Goal: Task Accomplishment & Management: Manage account settings

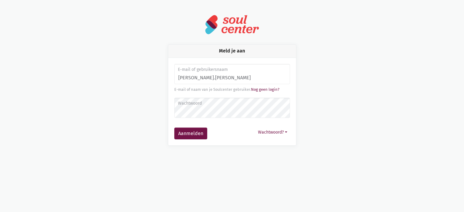
click at [174, 128] on button "Aanmelden" at bounding box center [190, 134] width 33 height 12
click at [255, 68] on label "E-mail of gebruikersnaam" at bounding box center [232, 69] width 108 height 7
click at [256, 79] on input "monique.adamczijké" at bounding box center [232, 74] width 116 height 21
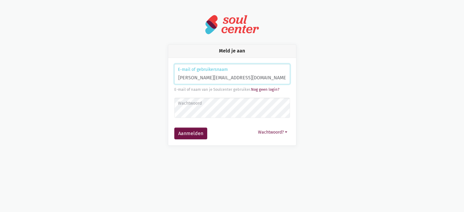
type input "monique.adamczijk@zorgbedrijf.be"
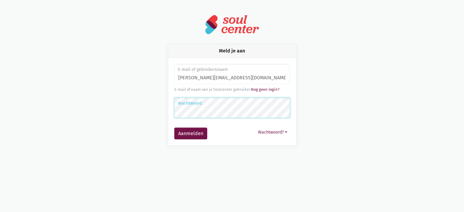
click at [174, 128] on button "Aanmelden" at bounding box center [190, 134] width 33 height 12
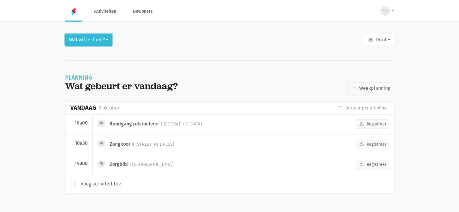
click at [80, 38] on button "Wat wil je doen?" at bounding box center [88, 40] width 47 height 12
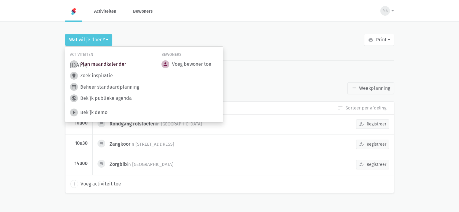
click at [98, 66] on link "[DATE] Plan maandkalender" at bounding box center [98, 64] width 56 height 8
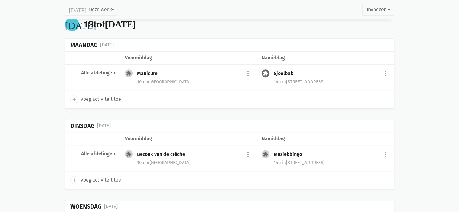
scroll to position [423, 0]
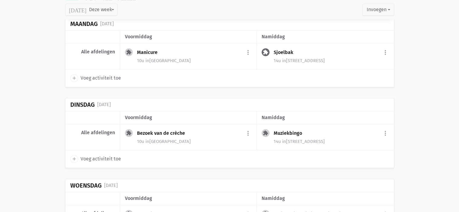
click at [303, 51] on div "Sjoelbak more_vert edit Bewerk group Beheer deelnemers print Print deelnemersli…" at bounding box center [331, 53] width 115 height 10
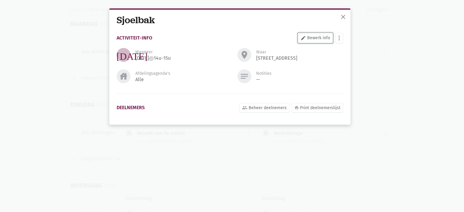
click at [320, 37] on link "edit Bewerk info" at bounding box center [315, 38] width 35 height 10
select select "14:00"
select select "15:00"
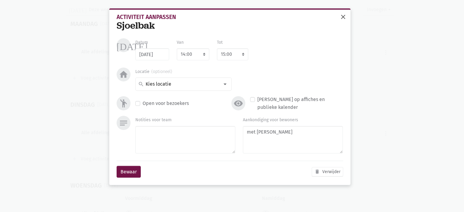
click at [344, 18] on span "close" at bounding box center [342, 16] width 7 height 7
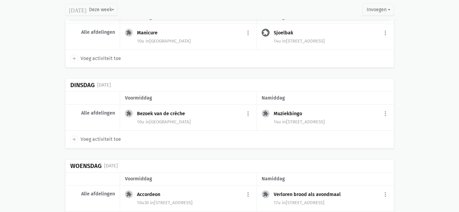
scroll to position [453, 0]
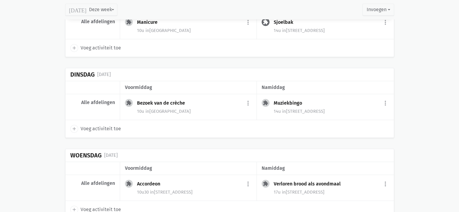
click at [172, 109] on span "in [GEOGRAPHIC_DATA]" at bounding box center [168, 111] width 45 height 5
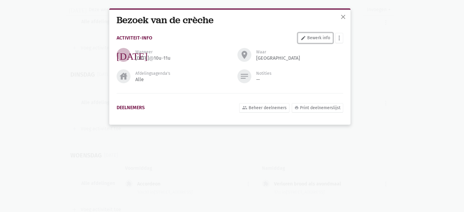
click at [315, 36] on link "edit Bewerk info" at bounding box center [315, 38] width 35 height 10
select select "10:00"
select select "11:00"
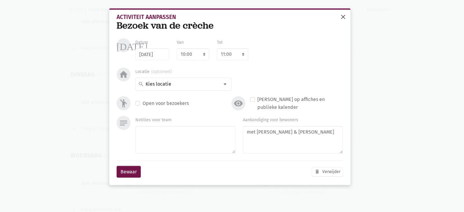
click at [344, 16] on span "close" at bounding box center [342, 16] width 7 height 7
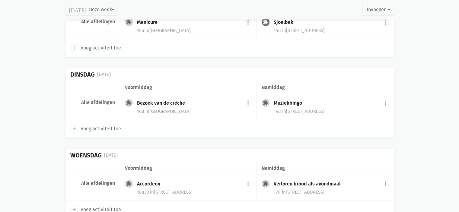
click at [295, 109] on span "in Lundenhof 3" at bounding box center [303, 111] width 43 height 5
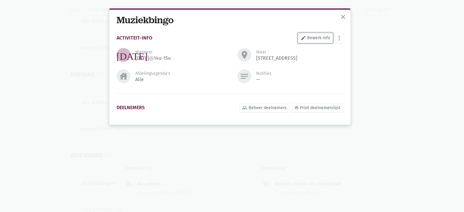
click at [312, 40] on link "edit Bewerk info" at bounding box center [315, 38] width 35 height 10
select select "14:00"
select select "15:00"
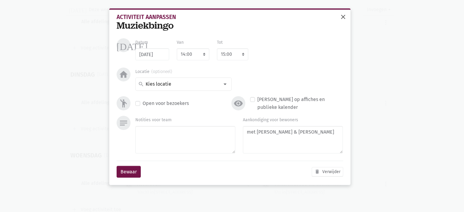
click at [346, 17] on span "close" at bounding box center [342, 16] width 7 height 7
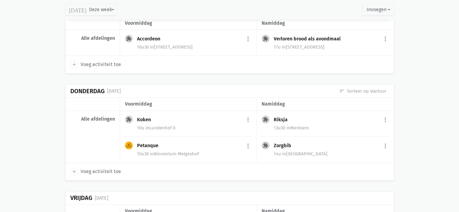
scroll to position [604, 0]
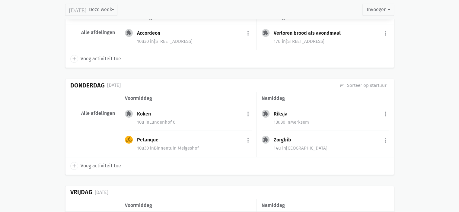
click at [162, 32] on div "Accordeon" at bounding box center [151, 33] width 28 height 6
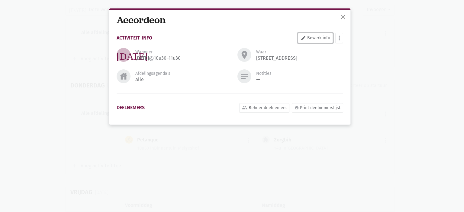
click at [320, 35] on link "edit Bewerk info" at bounding box center [315, 38] width 35 height 10
select select "10:30"
select select "11:30"
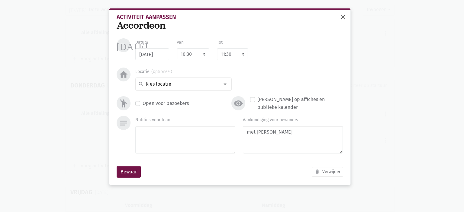
click at [342, 18] on span "close" at bounding box center [342, 16] width 7 height 7
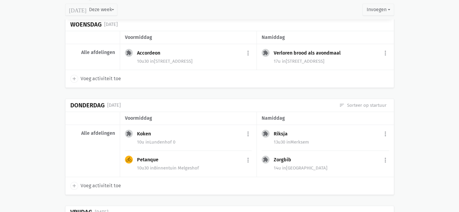
scroll to position [574, 0]
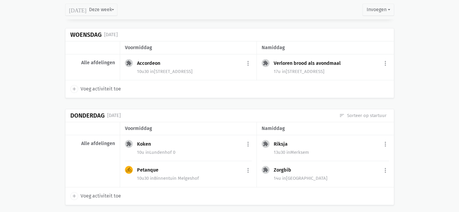
click at [315, 68] on div "17u in Lundenhof 3" at bounding box center [331, 72] width 115 height 8
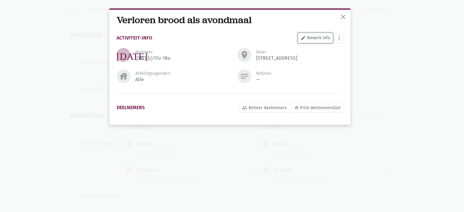
click at [318, 42] on link "edit Bewerk info" at bounding box center [315, 38] width 35 height 10
select select "17:00"
select select "18:00"
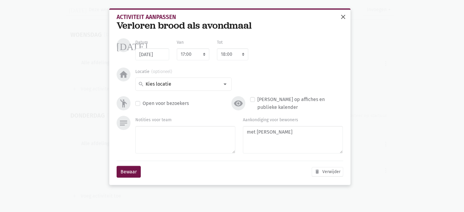
click at [342, 20] on span "close" at bounding box center [342, 16] width 7 height 7
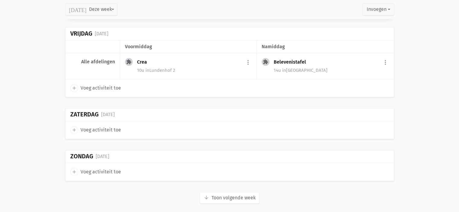
scroll to position [765, 0]
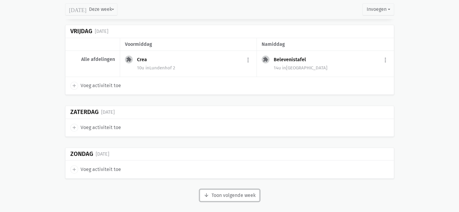
click at [211, 196] on button "arrow_downward Week wordt geladen Toon volgende week" at bounding box center [230, 196] width 60 height 12
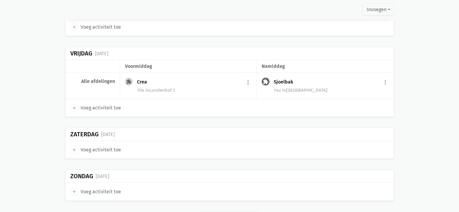
scroll to position [1287, 0]
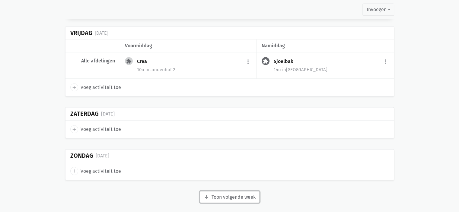
click at [212, 194] on button "arrow_downward Week wordt geladen Toon volgende week" at bounding box center [230, 197] width 60 height 12
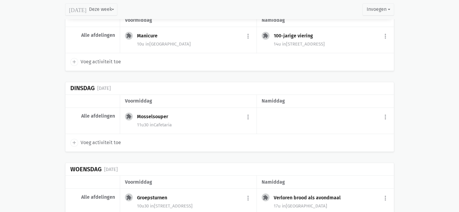
scroll to position [985, 0]
